Goal: Task Accomplishment & Management: Complete application form

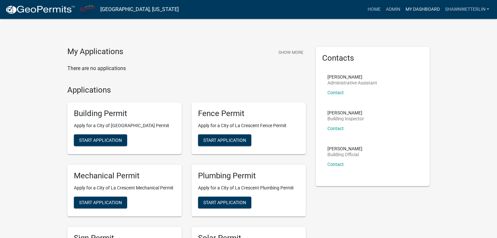
click at [414, 7] on link "My Dashboard" at bounding box center [422, 9] width 40 height 12
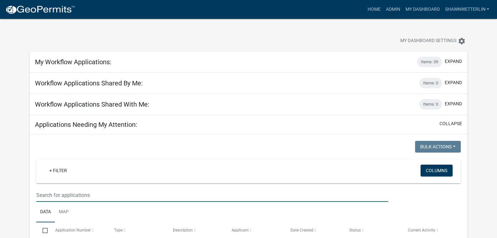
click at [47, 193] on input "text" at bounding box center [212, 195] width 352 height 13
type input "523"
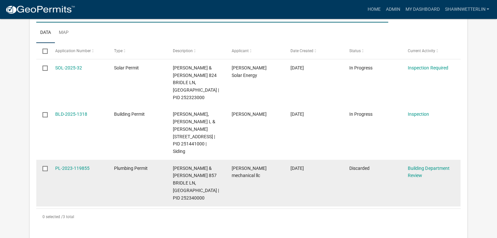
scroll to position [163, 0]
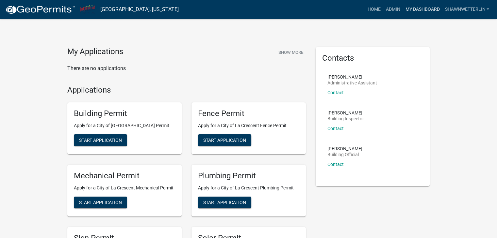
click at [420, 7] on link "My Dashboard" at bounding box center [422, 9] width 40 height 12
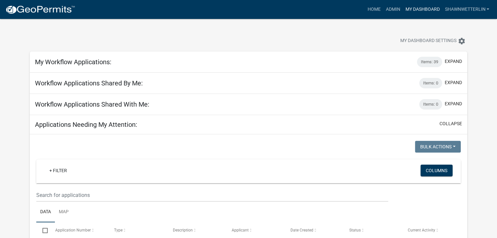
click at [410, 11] on link "My Dashboard" at bounding box center [422, 9] width 40 height 12
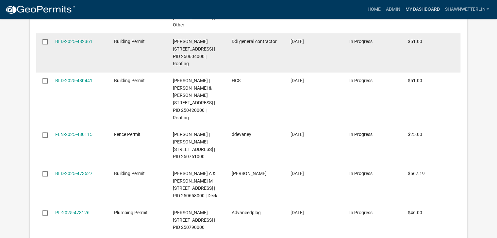
scroll to position [1013, 0]
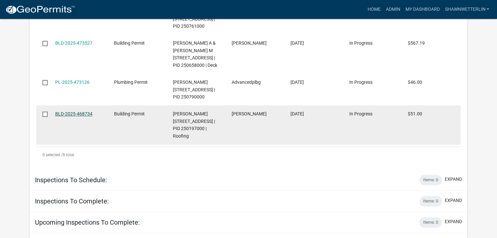
click at [83, 117] on link "BLD-2025-468734" at bounding box center [73, 113] width 37 height 5
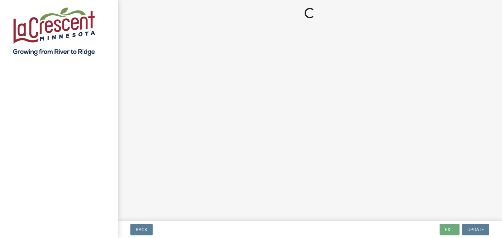
select select "3: 3"
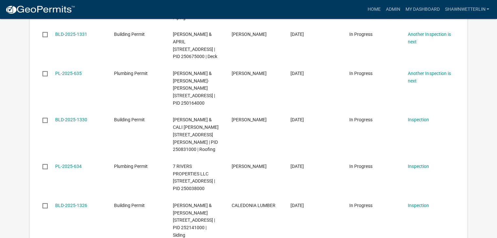
scroll to position [588, 0]
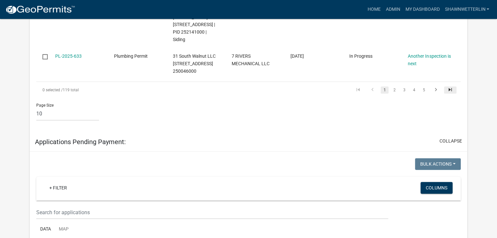
click at [451, 95] on icon "go to last page" at bounding box center [450, 91] width 8 height 8
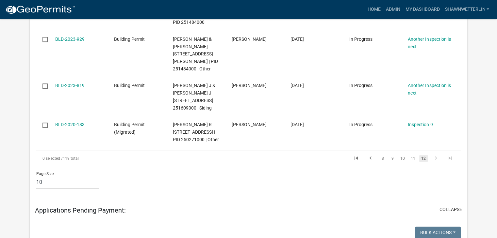
scroll to position [493, 0]
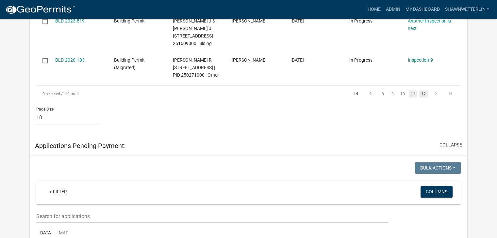
click at [412, 98] on link "11" at bounding box center [413, 93] width 8 height 7
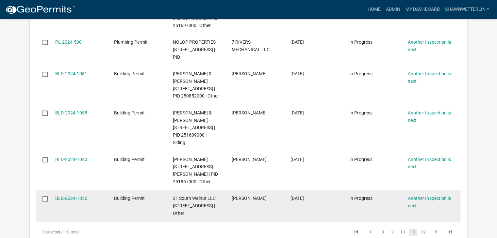
scroll to position [500, 0]
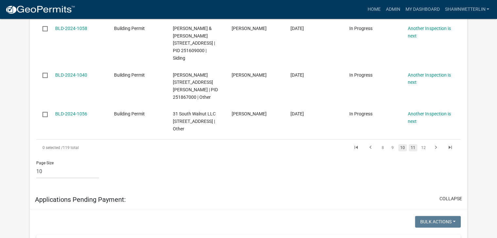
click at [403, 152] on link "10" at bounding box center [402, 147] width 8 height 7
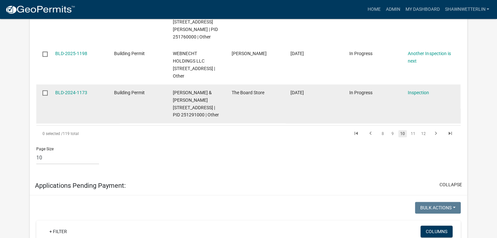
scroll to position [530, 0]
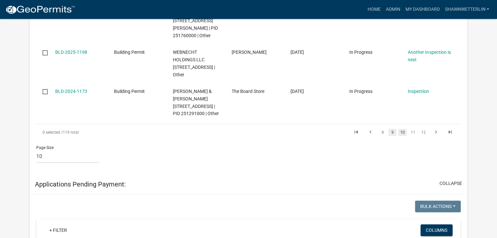
click at [393, 136] on link "9" at bounding box center [392, 132] width 8 height 7
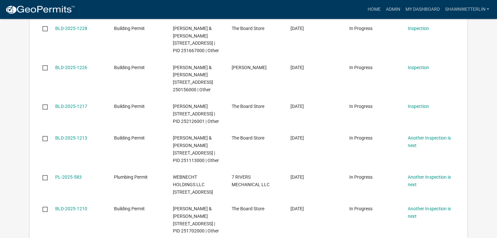
scroll to position [508, 0]
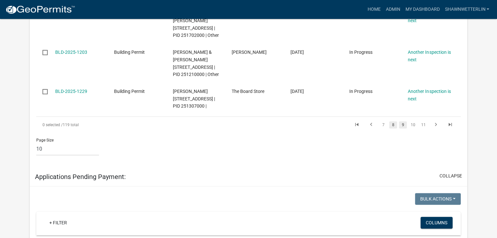
click at [394, 129] on link "8" at bounding box center [393, 125] width 8 height 7
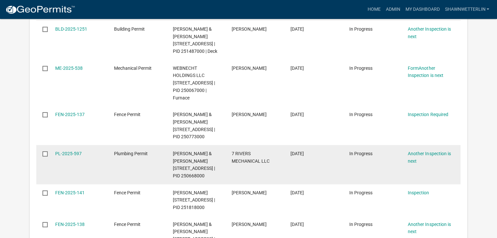
scroll to position [204, 0]
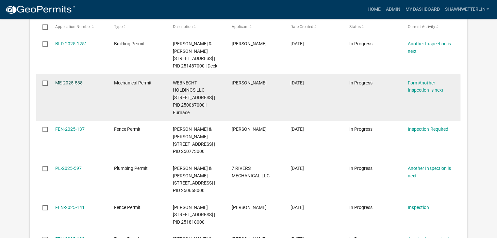
click at [68, 86] on link "ME-2025-538" at bounding box center [68, 82] width 27 height 5
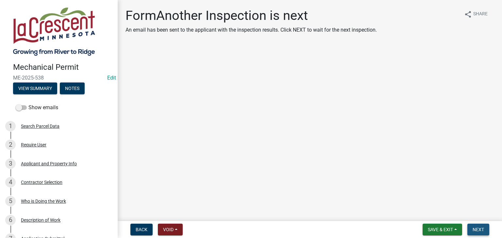
click at [474, 230] on span "Next" at bounding box center [477, 229] width 11 height 5
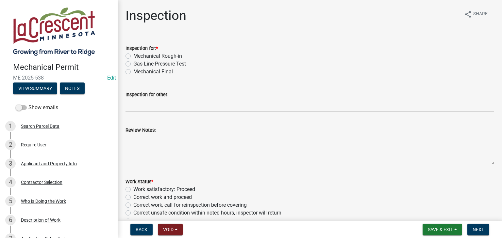
click at [133, 71] on label "Mechanical Final" at bounding box center [153, 72] width 40 height 8
click at [133, 71] on input "Mechanical Final" at bounding box center [135, 70] width 4 height 4
radio input "true"
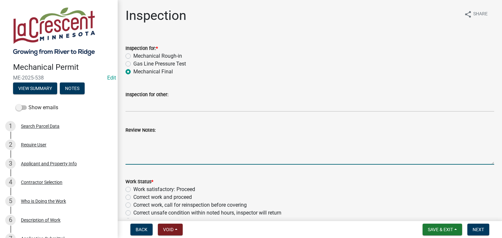
click at [137, 137] on textarea "Review Notes:" at bounding box center [309, 149] width 368 height 31
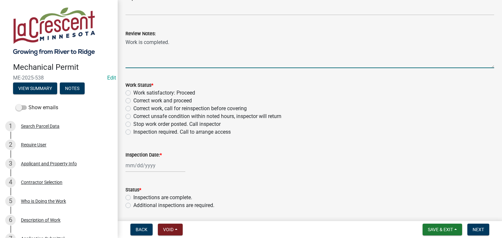
scroll to position [98, 0]
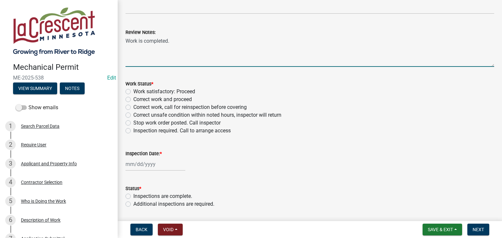
type textarea "Work is completed."
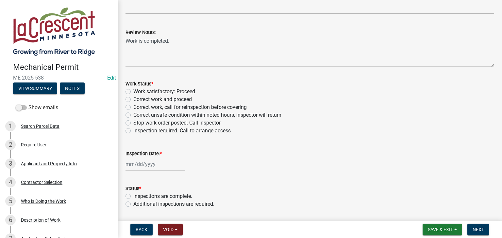
click at [133, 93] on label "Work satisfactory: Proceed" at bounding box center [164, 92] width 62 height 8
click at [133, 92] on input "Work satisfactory: Proceed" at bounding box center [135, 90] width 4 height 4
radio input "true"
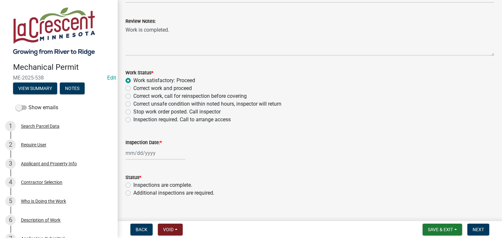
scroll to position [119, 0]
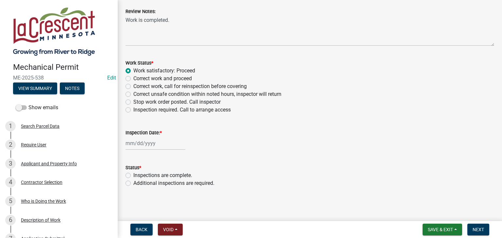
click at [133, 142] on div at bounding box center [155, 143] width 60 height 13
select select "9"
select select "2025"
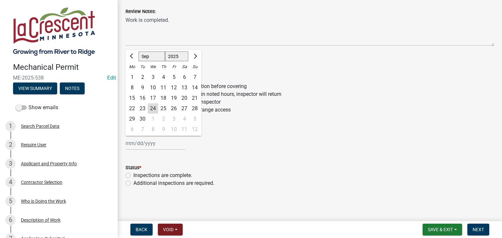
click at [152, 106] on div "24" at bounding box center [153, 109] width 10 height 10
type input "[DATE]"
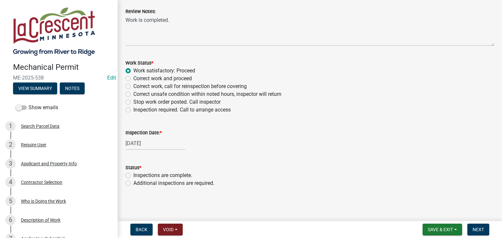
click at [133, 175] on label "Inspections are complete." at bounding box center [162, 176] width 59 height 8
click at [133, 175] on input "Inspections are complete." at bounding box center [135, 174] width 4 height 4
radio input "true"
click at [479, 230] on span "Next" at bounding box center [477, 229] width 11 height 5
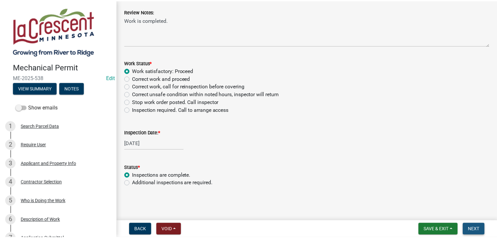
scroll to position [0, 0]
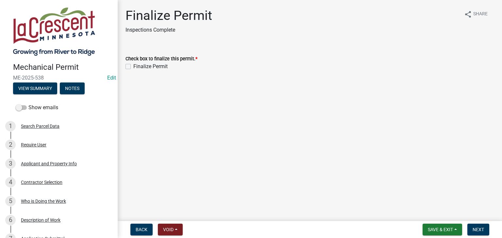
click at [133, 67] on label "Finalize Permit" at bounding box center [150, 67] width 34 height 8
click at [133, 67] on input "Finalize Permit" at bounding box center [135, 65] width 4 height 4
checkbox input "true"
click at [480, 228] on span "Next" at bounding box center [477, 229] width 11 height 5
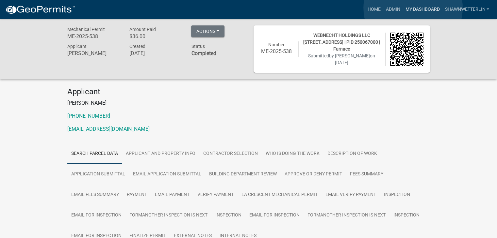
click at [413, 8] on link "My Dashboard" at bounding box center [422, 9] width 40 height 12
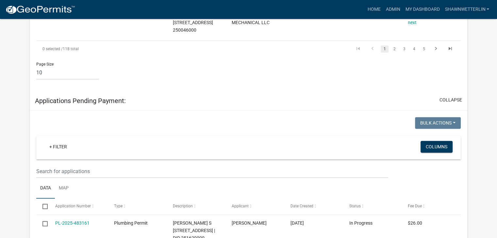
scroll to position [555, 0]
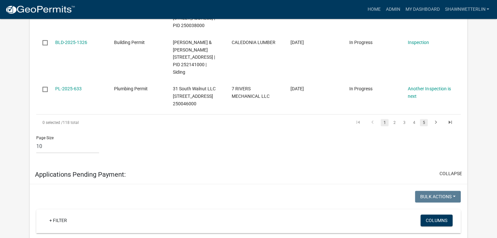
click at [423, 126] on link "5" at bounding box center [424, 122] width 8 height 7
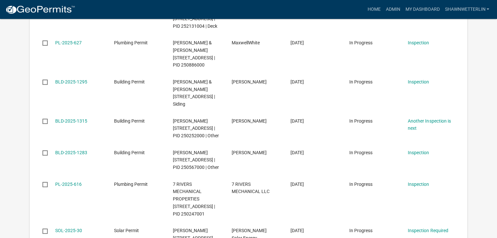
scroll to position [289, 0]
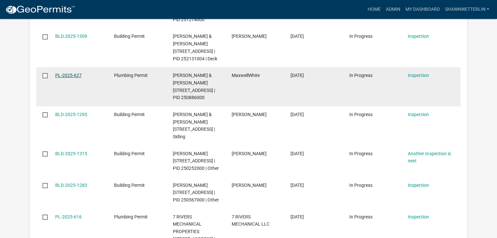
click at [69, 78] on link "PL-2025-627" at bounding box center [68, 75] width 26 height 5
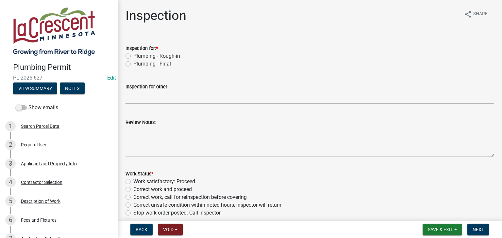
click at [133, 64] on label "Plumbing - Final" at bounding box center [152, 64] width 38 height 8
click at [133, 64] on input "Plumbing - Final" at bounding box center [135, 62] width 4 height 4
radio input "true"
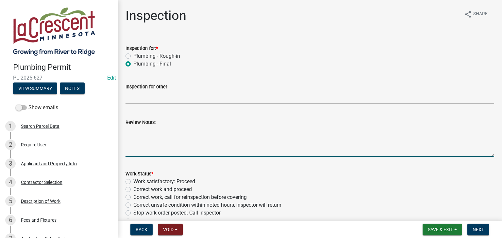
click at [148, 131] on textarea "Review Notes:" at bounding box center [309, 141] width 368 height 31
type textarea "W"
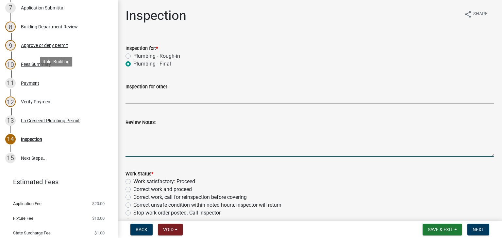
scroll to position [251, 0]
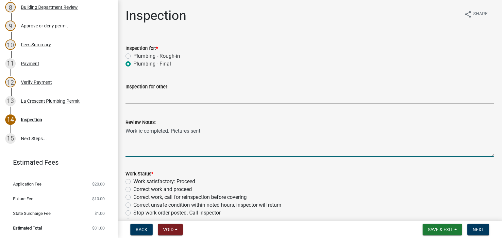
click at [141, 131] on textarea "Work ic completed. Pictures sent" at bounding box center [309, 141] width 368 height 31
type textarea "Work is completed. Pictures sent"
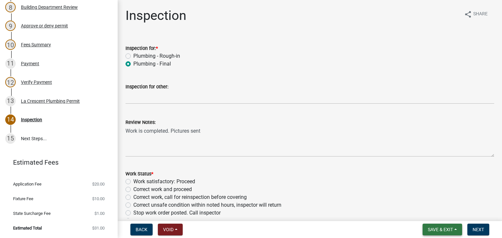
click at [456, 231] on button "Save & Exit" at bounding box center [442, 230] width 40 height 12
click at [434, 200] on button "Save" at bounding box center [436, 197] width 52 height 16
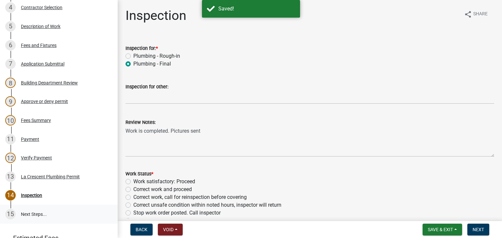
scroll to position [120, 0]
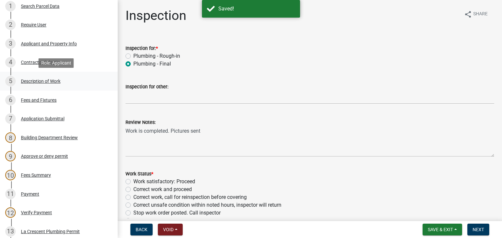
click at [30, 82] on div "Description of Work" at bounding box center [41, 81] width 40 height 5
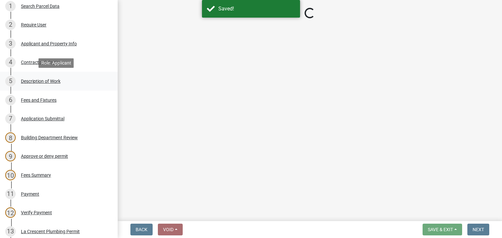
select select "59bf33d4-9d5c-4e7c-8b9a-7c1b13f00426"
select select "28f4028a-693d-415b-8130-38cfe69d94b3"
select select "4af7cc83-1d25-4c0b-a329-4ae30bd591bb"
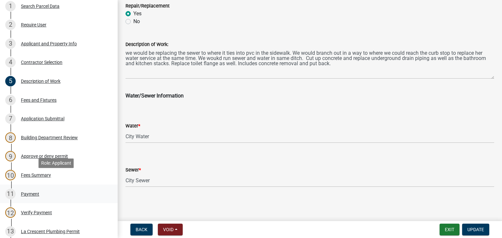
scroll to position [251, 0]
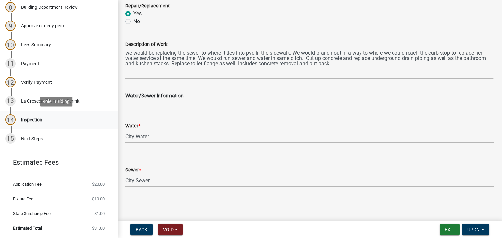
click at [35, 123] on div "14 Inspection" at bounding box center [56, 120] width 102 height 10
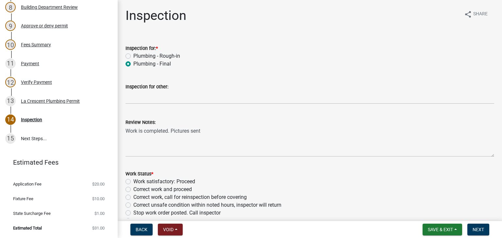
click at [133, 180] on label "Work satisfactory: Proceed" at bounding box center [164, 182] width 62 height 8
click at [133, 180] on input "Work satisfactory: Proceed" at bounding box center [135, 180] width 4 height 4
radio input "true"
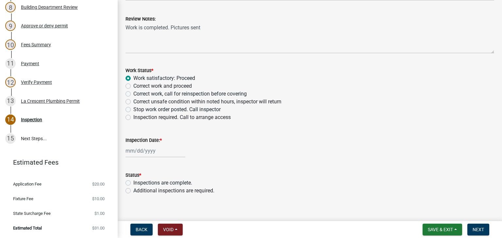
scroll to position [111, 0]
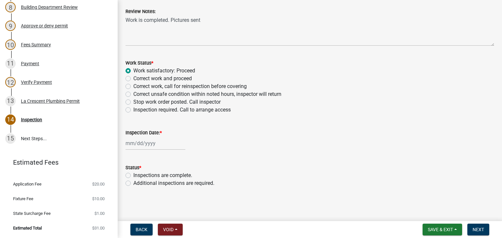
click at [156, 144] on div at bounding box center [155, 143] width 60 height 13
select select "9"
select select "2025"
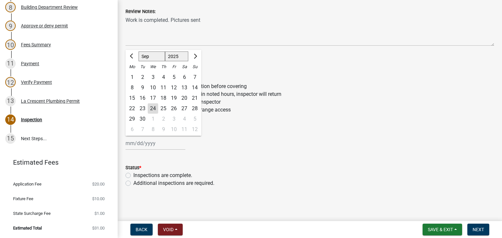
click at [153, 77] on div "3" at bounding box center [153, 77] width 10 height 10
type input "[DATE]"
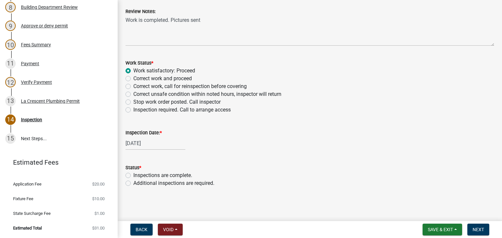
click at [133, 177] on label "Inspections are complete." at bounding box center [162, 176] width 59 height 8
click at [133, 176] on input "Inspections are complete." at bounding box center [135, 174] width 4 height 4
radio input "true"
click at [478, 228] on span "Next" at bounding box center [477, 229] width 11 height 5
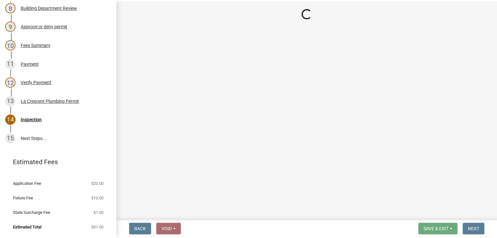
scroll to position [269, 0]
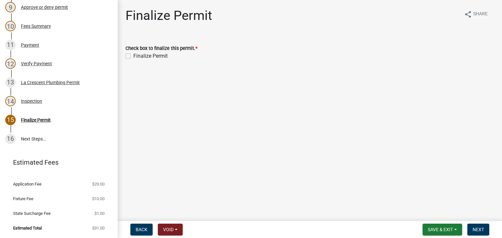
click at [133, 56] on label "Finalize Permit" at bounding box center [150, 56] width 34 height 8
click at [133, 56] on input "Finalize Permit" at bounding box center [135, 54] width 4 height 4
checkbox input "true"
click at [479, 227] on span "Next" at bounding box center [477, 229] width 11 height 5
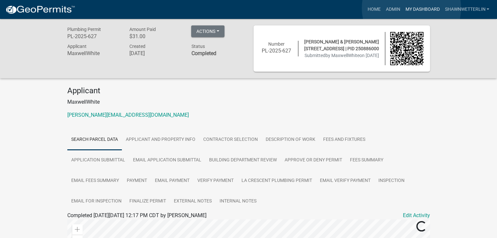
click at [411, 8] on link "My Dashboard" at bounding box center [422, 9] width 40 height 12
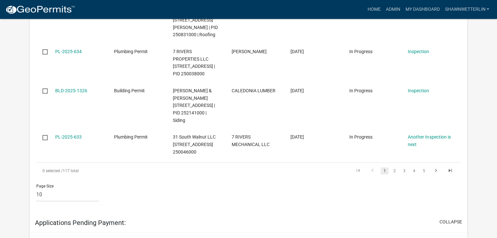
scroll to position [513, 0]
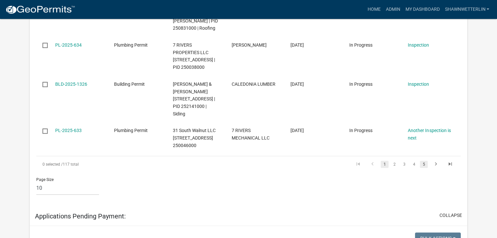
click at [422, 168] on link "5" at bounding box center [424, 164] width 8 height 7
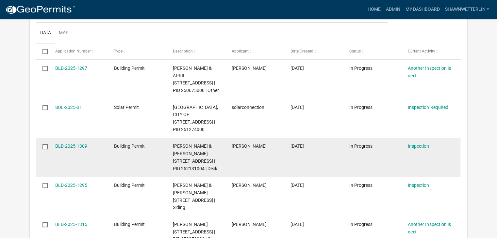
scroll to position [212, 0]
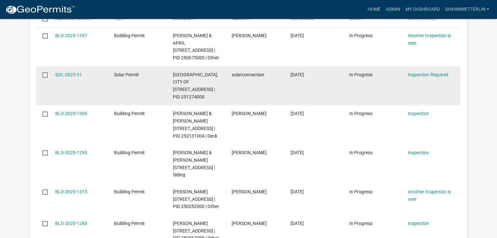
click at [248, 106] on datatable-body-cell "solarconnection" at bounding box center [254, 85] width 59 height 39
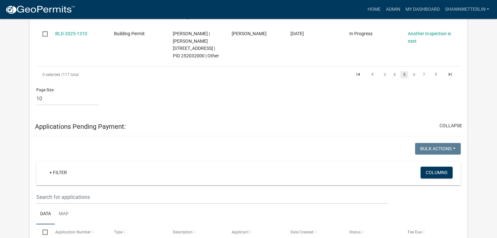
scroll to position [571, 0]
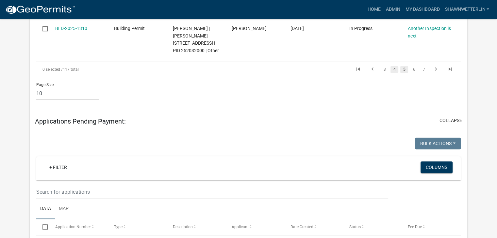
click at [393, 73] on link "4" at bounding box center [394, 69] width 8 height 7
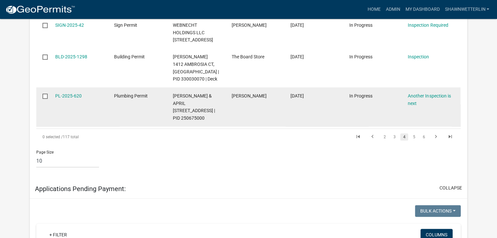
scroll to position [518, 0]
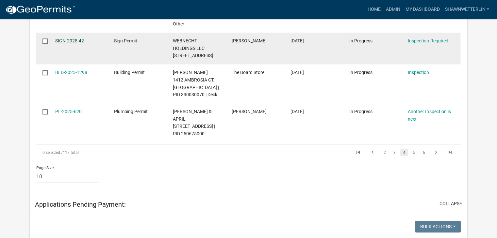
click at [70, 43] on link "SIGN-2025-42" at bounding box center [69, 40] width 29 height 5
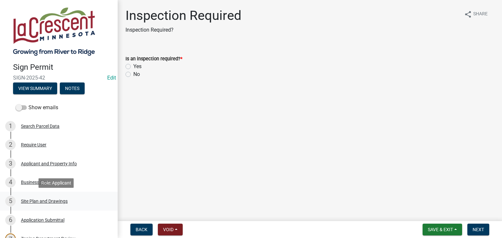
click at [43, 202] on div "Site Plan and Drawings" at bounding box center [44, 201] width 47 height 5
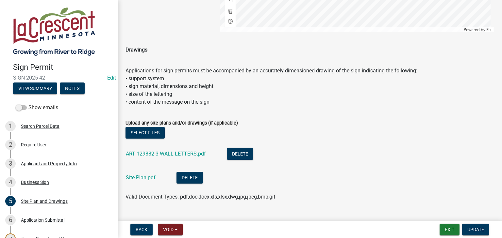
scroll to position [359, 0]
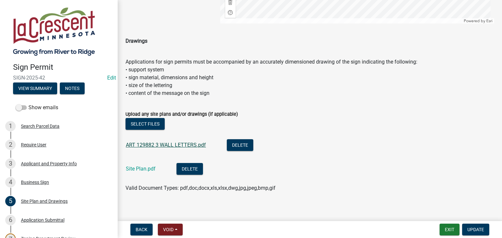
click at [146, 143] on link "ART 129882 3 WALL LETTERS.pdf" at bounding box center [166, 145] width 80 height 6
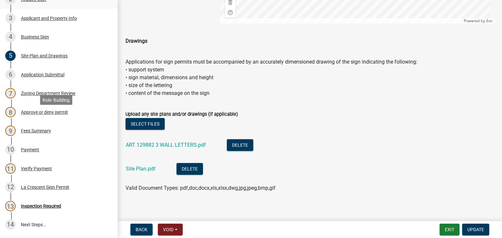
scroll to position [196, 0]
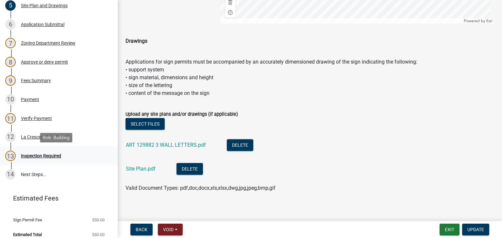
click at [55, 154] on div "Inspection Required" at bounding box center [41, 156] width 40 height 5
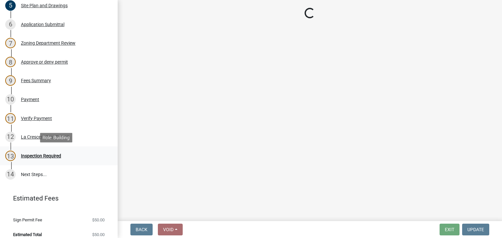
scroll to position [0, 0]
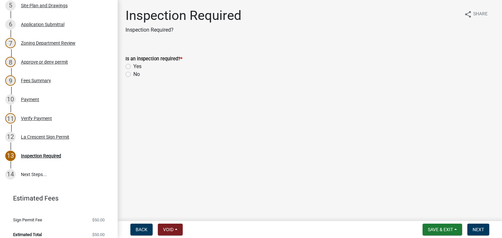
click at [133, 67] on label "Yes" at bounding box center [137, 67] width 8 height 8
click at [133, 67] on input "Yes" at bounding box center [135, 65] width 4 height 4
radio input "true"
click at [472, 229] on button "Next" at bounding box center [478, 230] width 22 height 12
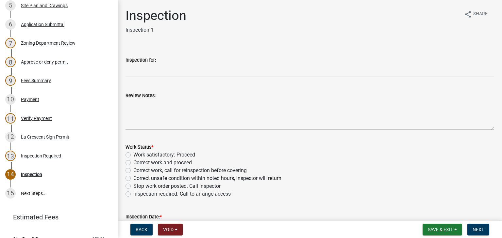
scroll to position [215, 0]
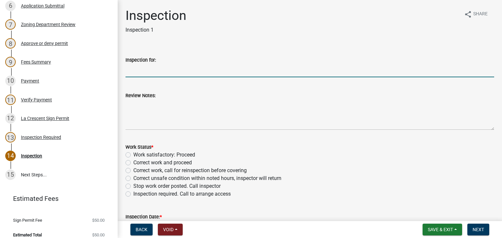
click at [137, 72] on input "Inspection for:" at bounding box center [309, 70] width 368 height 13
type input "Sign"
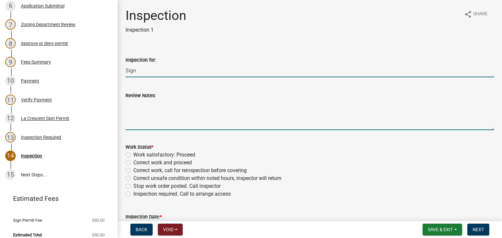
click at [152, 111] on textarea "Review Notes:" at bounding box center [309, 115] width 368 height 31
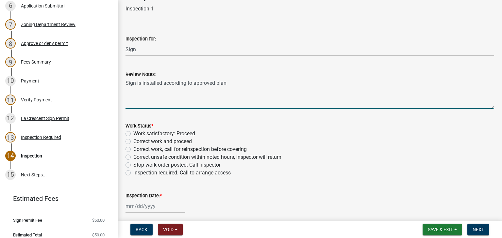
scroll to position [33, 0]
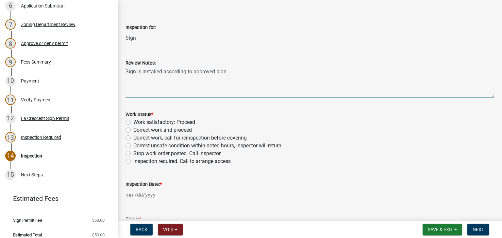
type textarea "Sign is installed according to approved plan"
click at [133, 124] on label "Work satisfactory: Proceed" at bounding box center [164, 123] width 62 height 8
click at [133, 123] on input "Work satisfactory: Proceed" at bounding box center [135, 121] width 4 height 4
radio input "true"
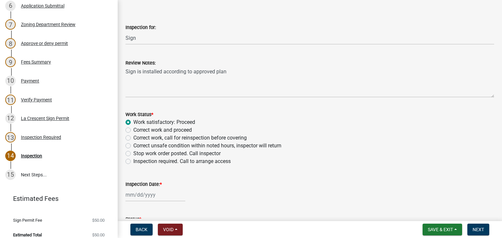
click at [137, 191] on div at bounding box center [155, 194] width 60 height 13
select select "9"
select select "2025"
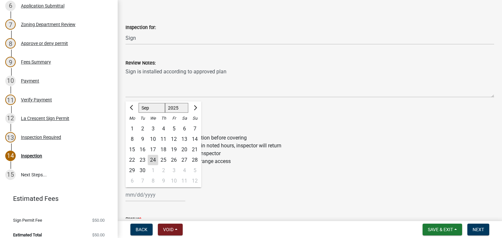
click at [150, 160] on div "24" at bounding box center [153, 160] width 10 height 10
type input "[DATE]"
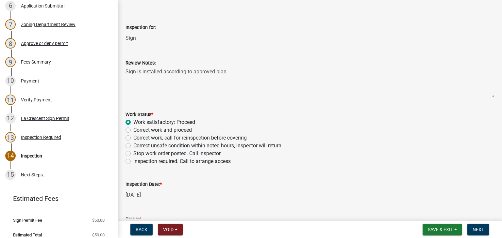
scroll to position [84, 0]
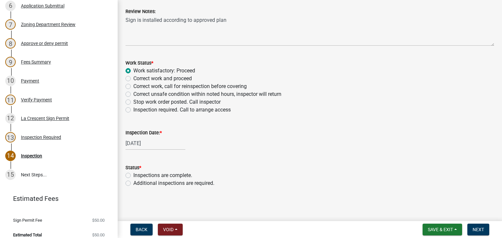
click at [133, 175] on label "Inspections are complete." at bounding box center [162, 176] width 59 height 8
click at [133, 175] on input "Inspections are complete." at bounding box center [135, 174] width 4 height 4
radio input "true"
click at [471, 231] on button "Next" at bounding box center [478, 230] width 22 height 12
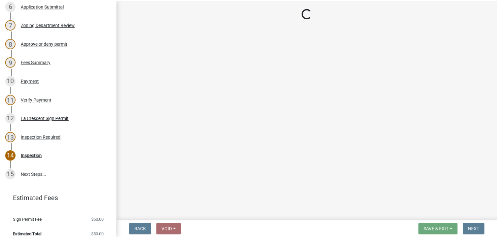
scroll to position [234, 0]
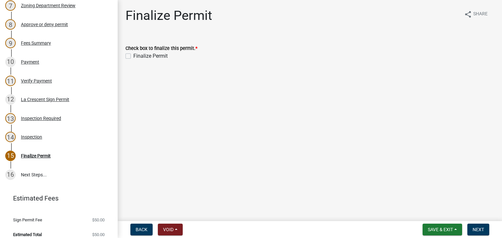
click at [133, 55] on label "Finalize Permit" at bounding box center [150, 56] width 34 height 8
click at [133, 55] on input "Finalize Permit" at bounding box center [135, 54] width 4 height 4
checkbox input "true"
click at [478, 228] on span "Next" at bounding box center [477, 229] width 11 height 5
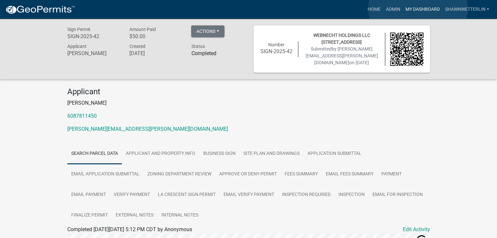
click at [418, 8] on link "My Dashboard" at bounding box center [422, 9] width 40 height 12
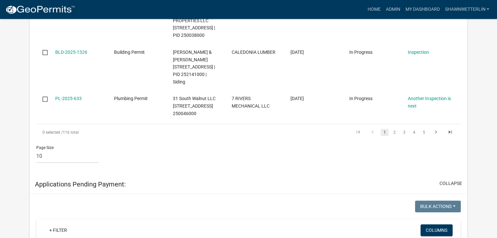
scroll to position [555, 0]
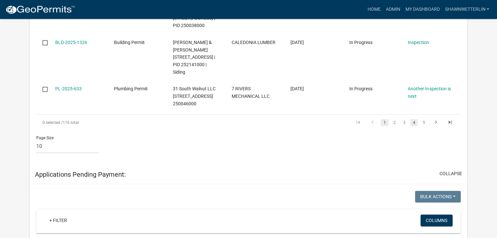
click at [413, 126] on link "4" at bounding box center [414, 122] width 8 height 7
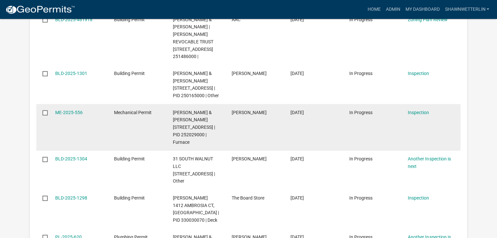
scroll to position [349, 0]
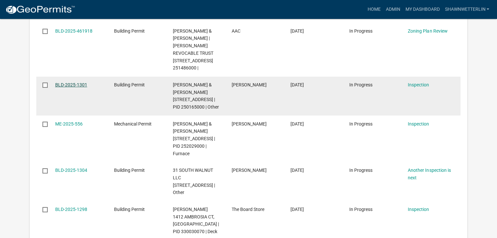
click at [68, 88] on link "BLD-2025-1301" at bounding box center [71, 84] width 32 height 5
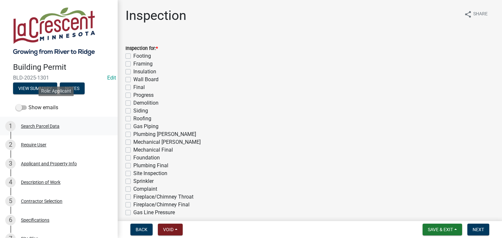
scroll to position [33, 0]
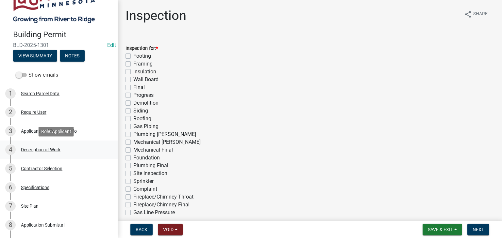
click at [48, 149] on div "Description of Work" at bounding box center [41, 150] width 40 height 5
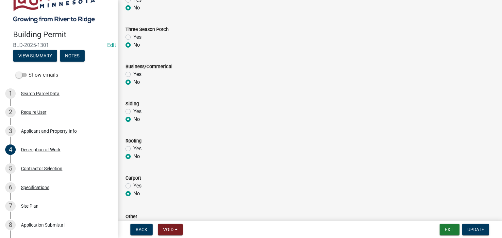
scroll to position [294, 0]
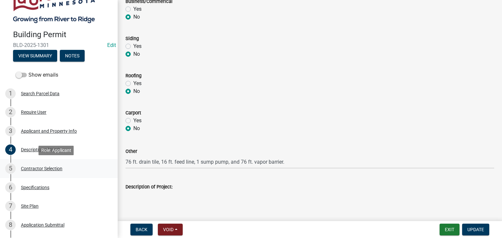
click at [55, 169] on div "Contractor Selection" at bounding box center [41, 169] width 41 height 5
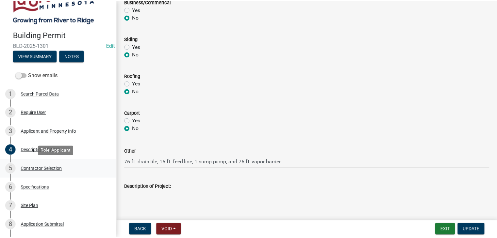
scroll to position [0, 0]
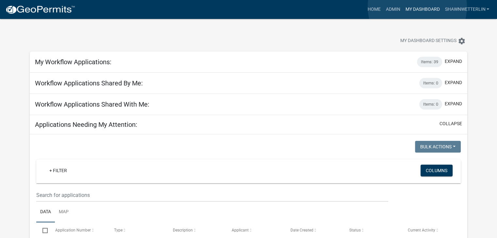
click at [417, 7] on link "My Dashboard" at bounding box center [422, 9] width 40 height 12
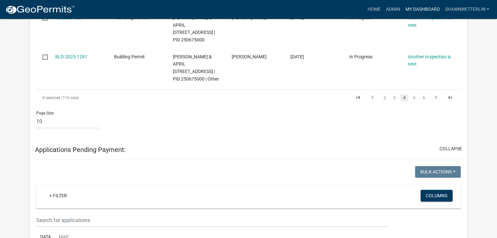
scroll to position [588, 0]
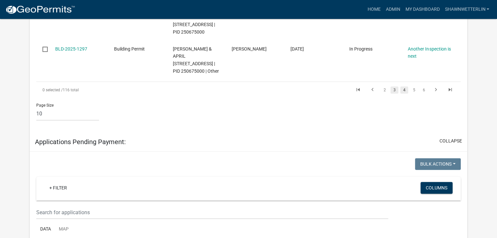
click at [395, 94] on link "3" at bounding box center [394, 90] width 8 height 7
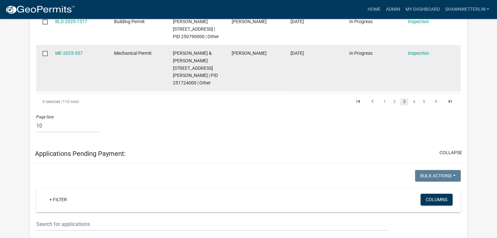
scroll to position [583, 0]
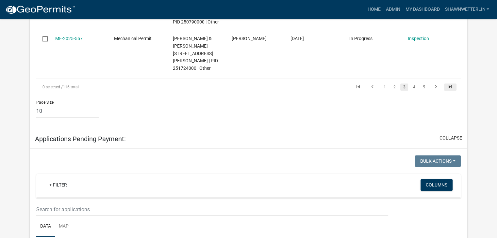
click at [447, 92] on icon "go to last page" at bounding box center [450, 88] width 8 height 8
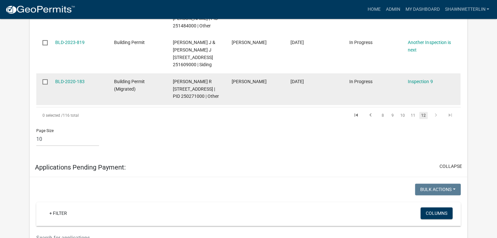
scroll to position [355, 0]
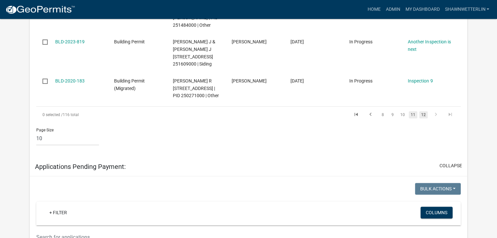
click at [412, 119] on link "11" at bounding box center [413, 114] width 8 height 7
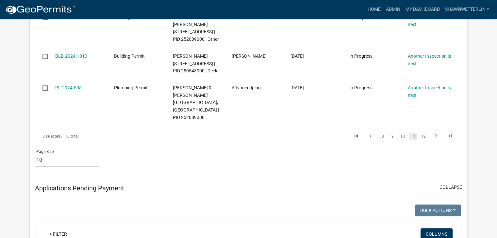
scroll to position [533, 0]
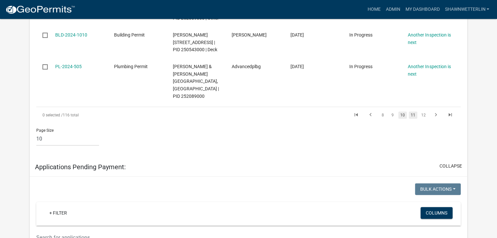
click at [404, 119] on link "10" at bounding box center [402, 115] width 8 height 7
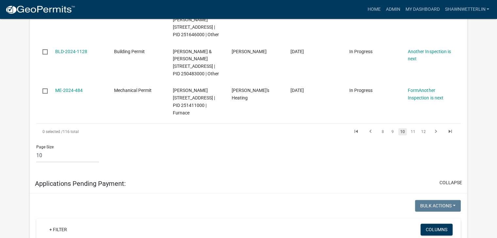
scroll to position [530, 0]
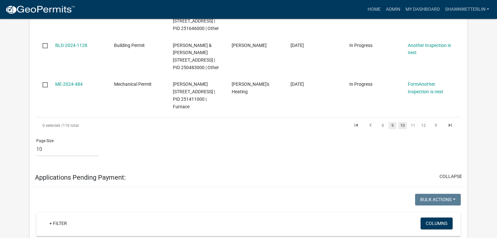
click at [392, 129] on link "9" at bounding box center [392, 125] width 8 height 7
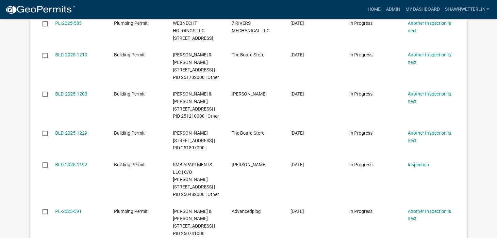
scroll to position [497, 0]
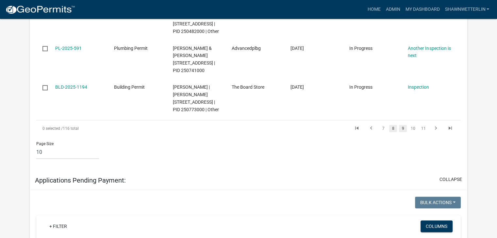
click at [393, 132] on link "8" at bounding box center [393, 128] width 8 height 7
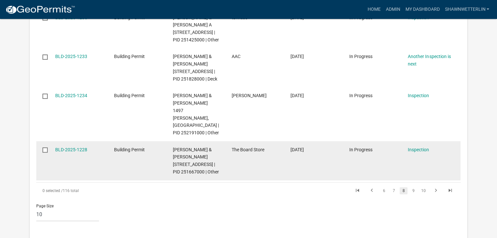
scroll to position [425, 0]
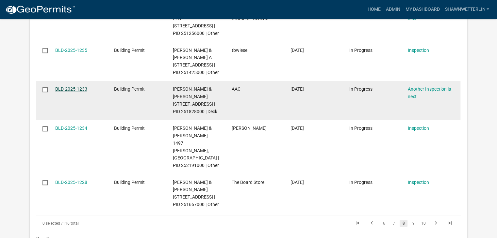
click at [73, 92] on link "BLD-2025-1233" at bounding box center [71, 89] width 32 height 5
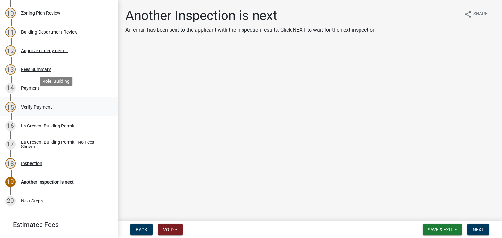
scroll to position [294, 0]
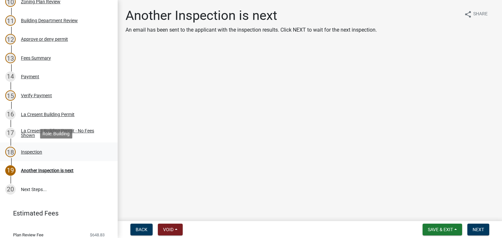
click at [33, 153] on div "Inspection" at bounding box center [31, 152] width 21 height 5
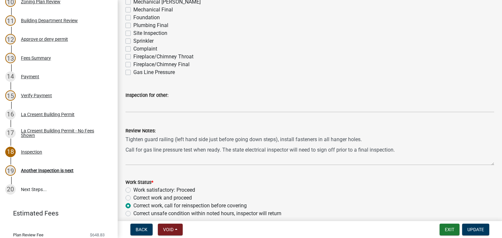
scroll to position [163, 0]
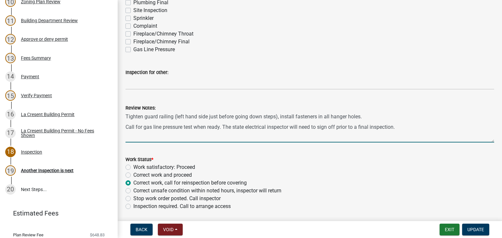
drag, startPoint x: 405, startPoint y: 128, endPoint x: 126, endPoint y: 116, distance: 279.6
click at [126, 116] on textarea "Tighten guard railing (left hand side just before going down steps), install fa…" at bounding box center [309, 127] width 368 height 31
click at [46, 169] on div "Another Inspection is next" at bounding box center [47, 171] width 53 height 5
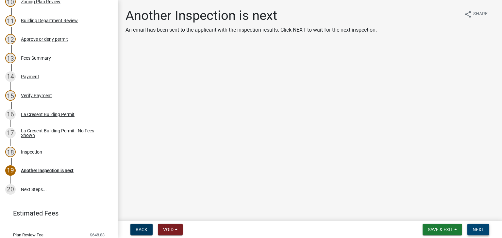
click at [473, 228] on span "Next" at bounding box center [477, 229] width 11 height 5
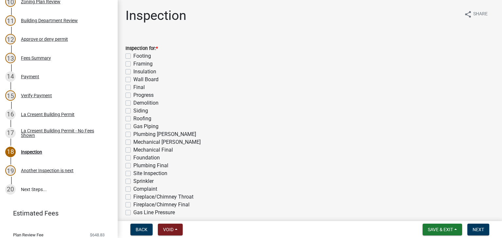
click at [133, 96] on label "Progress" at bounding box center [143, 95] width 20 height 8
click at [133, 96] on input "Progress" at bounding box center [135, 93] width 4 height 4
checkbox input "true"
checkbox input "false"
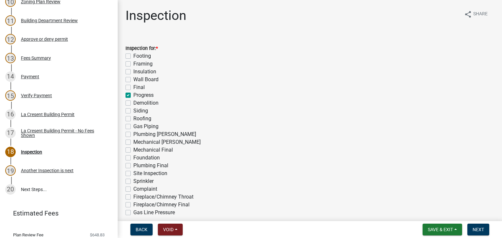
checkbox input "false"
checkbox input "true"
checkbox input "false"
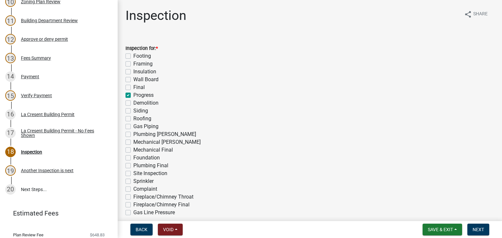
checkbox input "false"
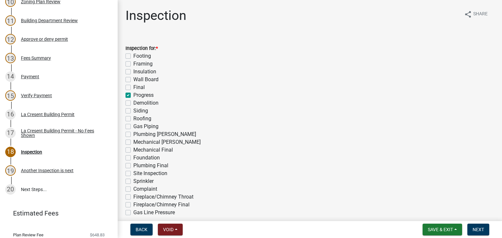
checkbox input "false"
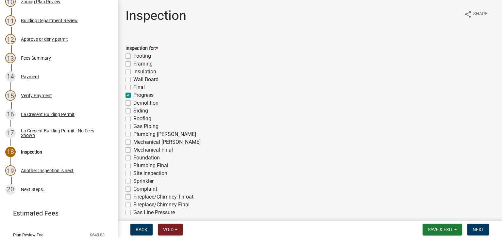
checkbox input "false"
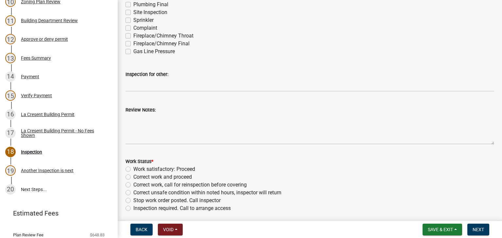
scroll to position [163, 0]
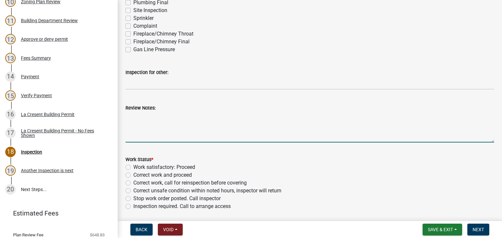
click at [162, 119] on textarea "Review Notes:" at bounding box center [309, 127] width 368 height 31
paste textarea "Tighten guard railing (left hand side just before going down steps), install fa…"
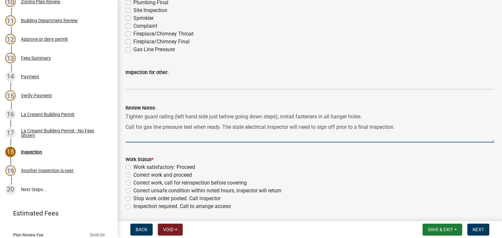
type textarea "Tighten guard railing (left hand side just before going down steps), install fa…"
click at [133, 206] on label "Inspection required. Call to arrange access" at bounding box center [181, 207] width 97 height 8
click at [133, 206] on input "Inspection required. Call to arrange access" at bounding box center [135, 205] width 4 height 4
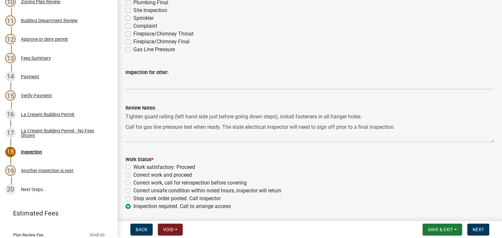
radio input "true"
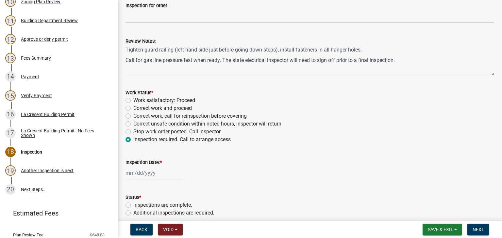
scroll to position [260, 0]
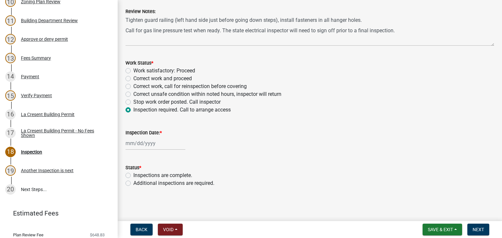
click at [137, 145] on div at bounding box center [155, 143] width 60 height 13
select select "9"
select select "2025"
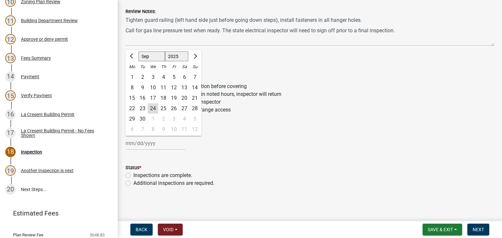
click at [151, 109] on div "24" at bounding box center [153, 109] width 10 height 10
type input "[DATE]"
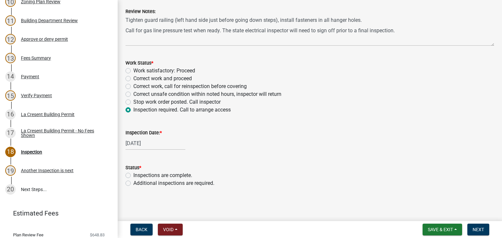
click at [133, 182] on label "Additional inspections are required." at bounding box center [173, 184] width 81 height 8
click at [133, 182] on input "Additional inspections are required." at bounding box center [135, 182] width 4 height 4
radio input "true"
click at [476, 230] on span "Next" at bounding box center [477, 229] width 11 height 5
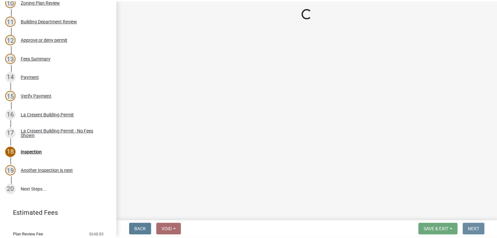
scroll to position [0, 0]
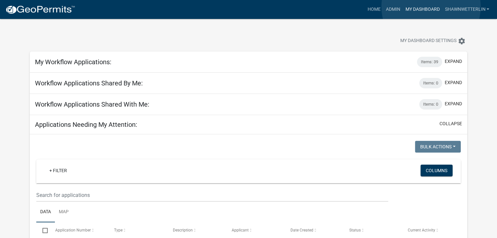
click at [431, 7] on link "My Dashboard" at bounding box center [422, 9] width 40 height 12
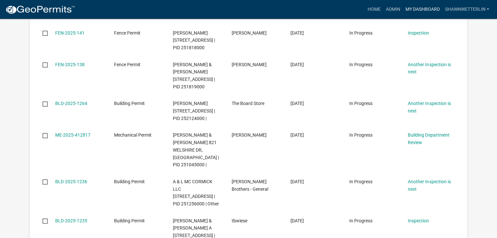
scroll to position [196, 0]
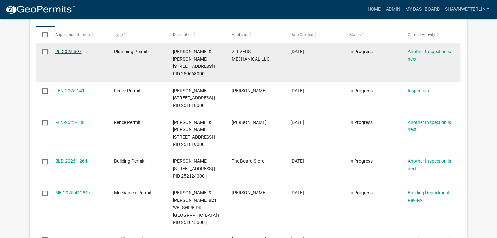
click at [66, 51] on link "PL-2025-597" at bounding box center [68, 51] width 26 height 5
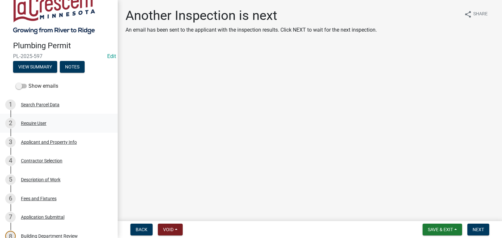
scroll to position [33, 0]
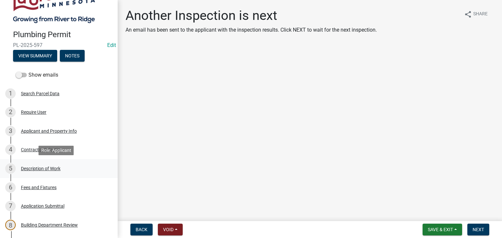
click at [50, 169] on div "Description of Work" at bounding box center [41, 169] width 40 height 5
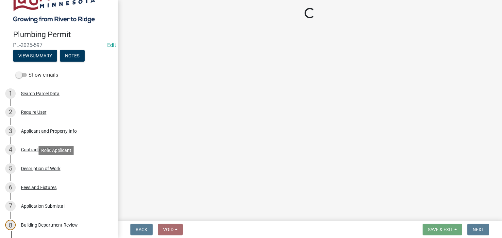
select select "59bf33d4-9d5c-4e7c-8b9a-7c1b13f00426"
select select "667a09e8-1642-4fa5-b939-8d2f56539452"
select select "4af7cc83-1d25-4c0b-a329-4ae30bd591bb"
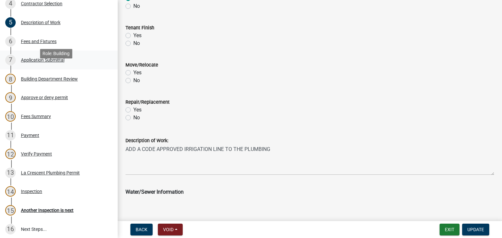
scroll to position [261, 0]
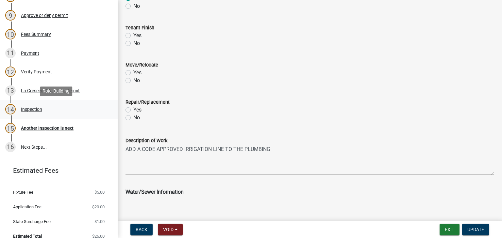
click at [28, 109] on div "Inspection" at bounding box center [31, 109] width 21 height 5
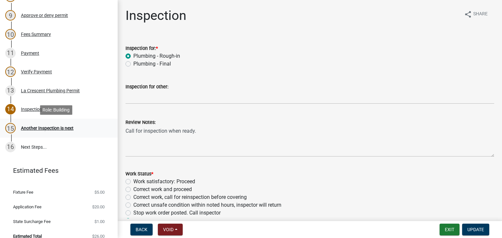
click at [63, 129] on div "Another Inspection is next" at bounding box center [47, 128] width 53 height 5
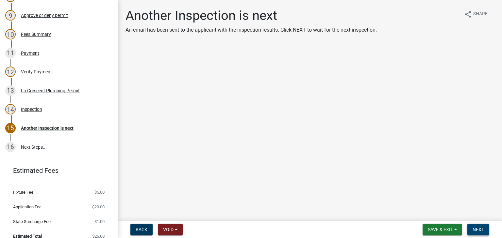
click at [478, 233] on button "Next" at bounding box center [478, 230] width 22 height 12
